Goal: Task Accomplishment & Management: Manage account settings

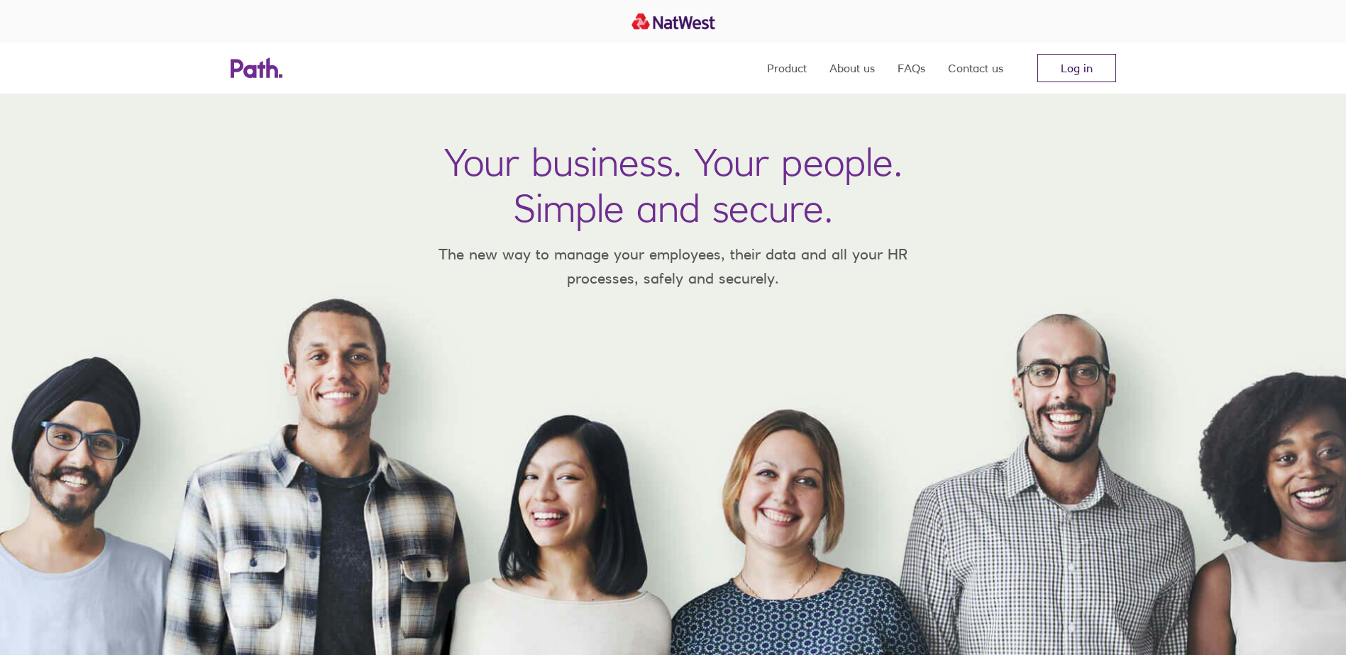
click at [1078, 62] on link "Log in" at bounding box center [1076, 68] width 79 height 28
click at [1081, 63] on link "Log in" at bounding box center [1076, 68] width 79 height 28
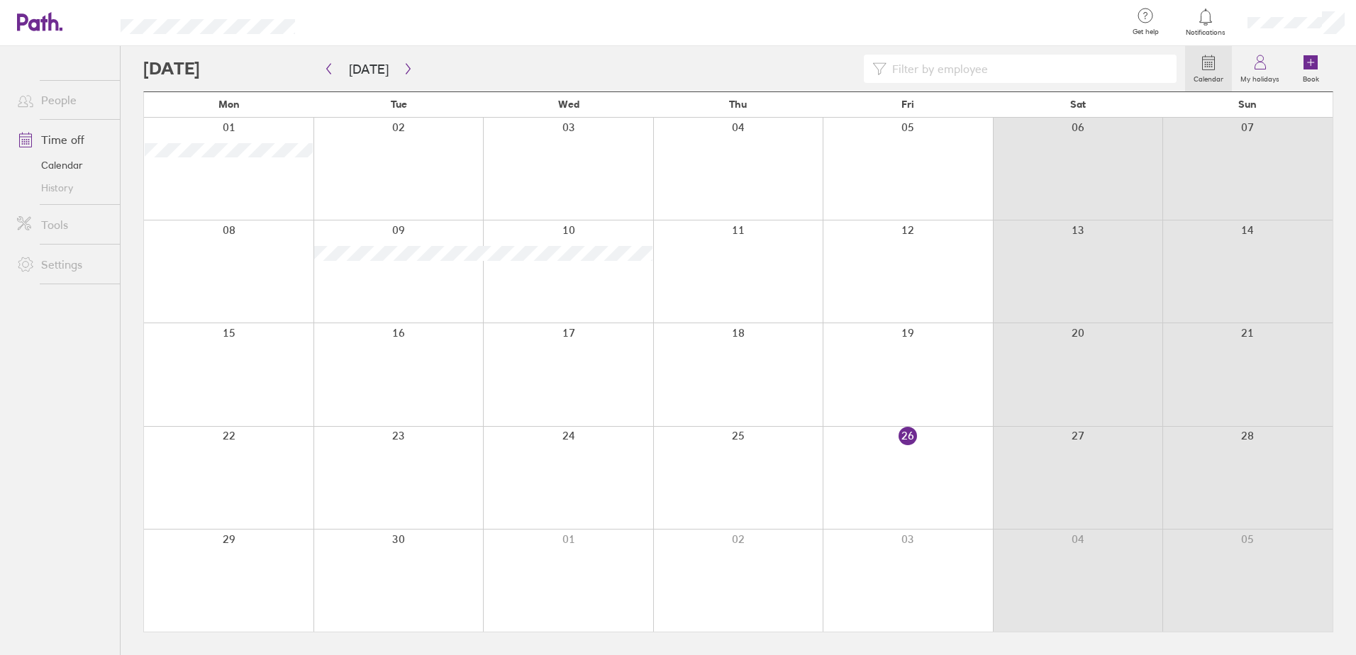
click at [417, 69] on div at bounding box center [664, 69] width 1042 height 28
click at [243, 586] on div at bounding box center [229, 581] width 170 height 102
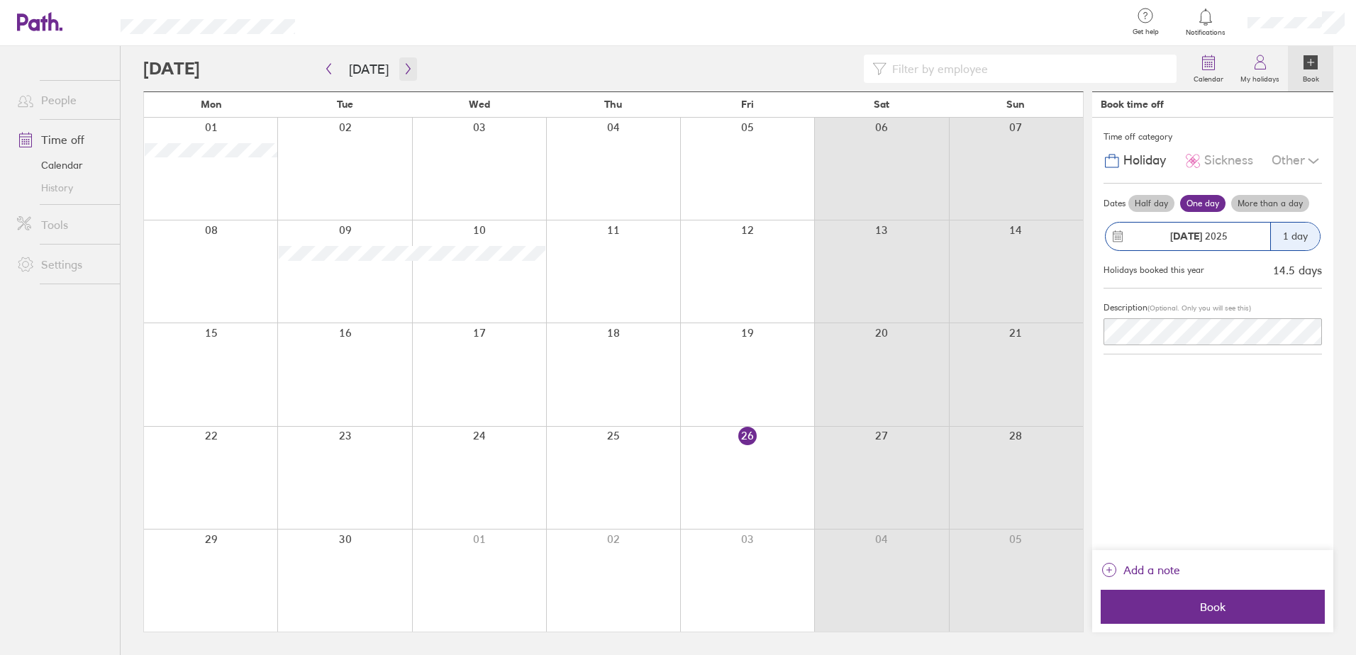
click at [403, 68] on icon "button" at bounding box center [408, 68] width 11 height 11
click at [603, 148] on div at bounding box center [613, 169] width 134 height 102
click at [1277, 201] on label "More than a day" at bounding box center [1270, 203] width 78 height 17
click at [0, 0] on input "More than a day" at bounding box center [0, 0] width 0 height 0
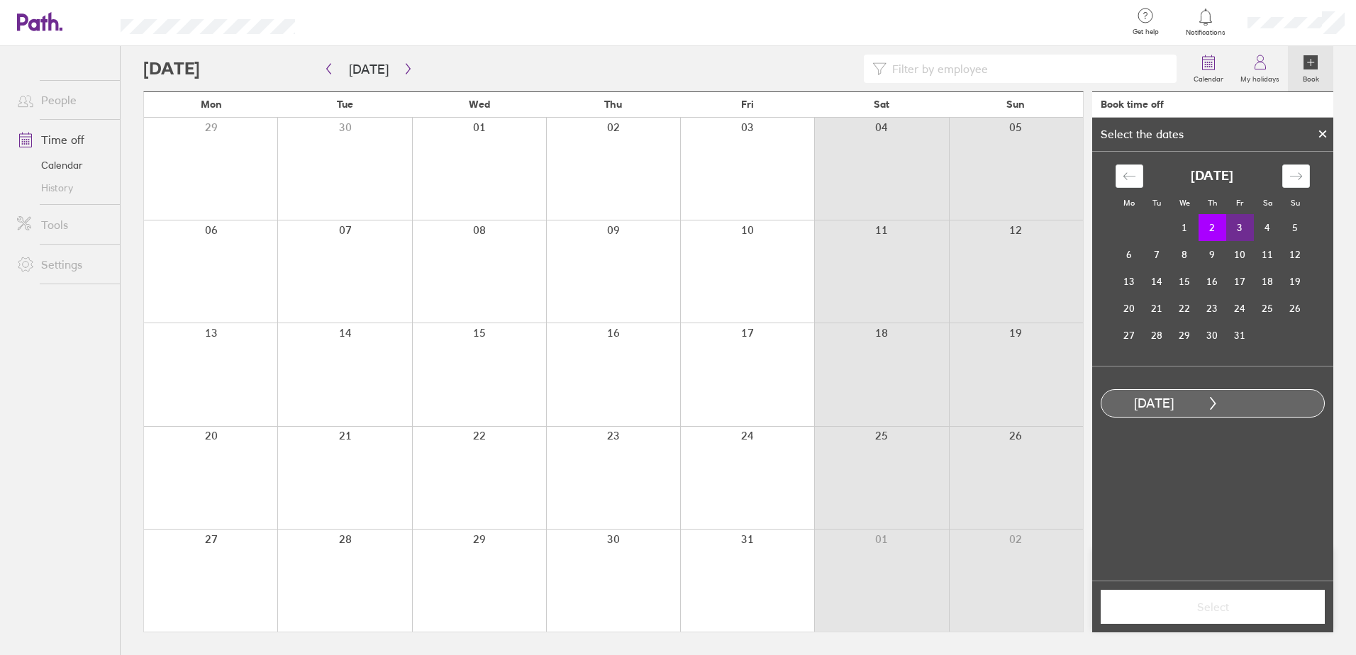
click at [1243, 228] on td "3" at bounding box center [1240, 227] width 28 height 27
click at [1215, 605] on span "Select" at bounding box center [1213, 607] width 204 height 13
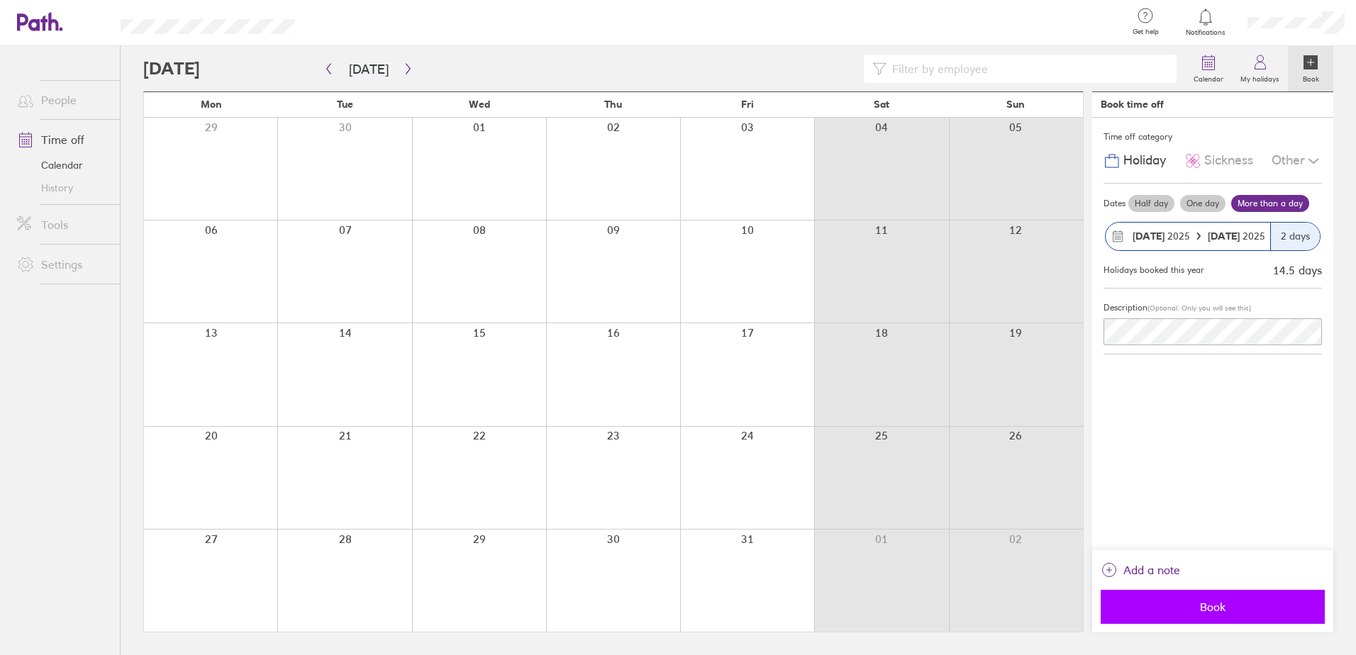
click at [1219, 592] on button "Book" at bounding box center [1213, 607] width 224 height 34
